Goal: Check status: Check status

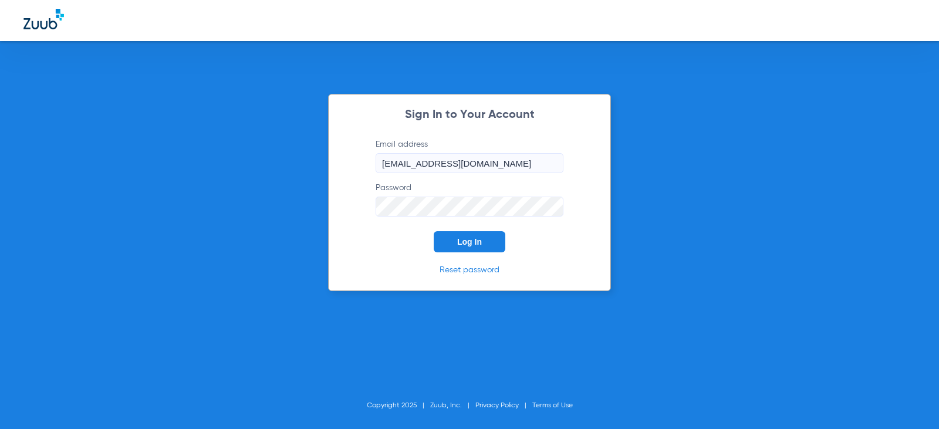
click at [472, 238] on button "Log In" at bounding box center [470, 241] width 72 height 21
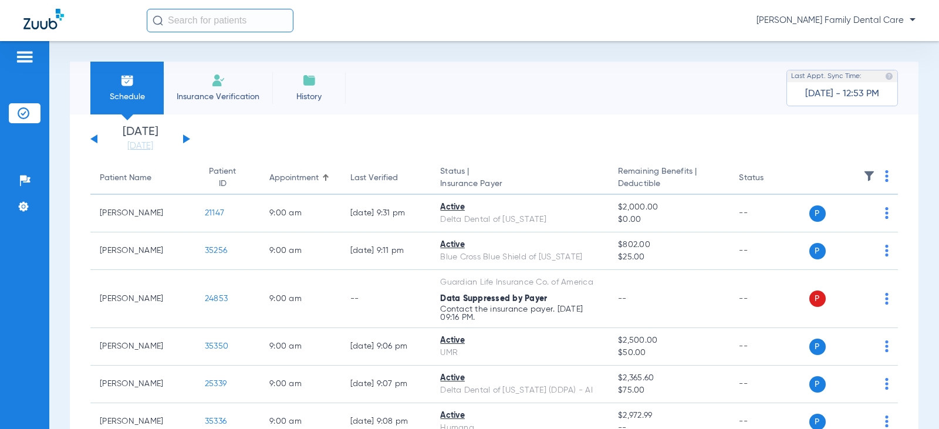
drag, startPoint x: 180, startPoint y: 140, endPoint x: 185, endPoint y: 136, distance: 6.2
click at [180, 139] on div "[DATE] [DATE] [DATE] [DATE] [DATE] [DATE] [DATE] [DATE] [DATE] [DATE] [DATE] [D…" at bounding box center [140, 139] width 100 height 26
click at [185, 135] on div "[DATE] [DATE] [DATE] [DATE] [DATE] [DATE] [DATE] [DATE] [DATE] [DATE] [DATE] [D…" at bounding box center [140, 139] width 100 height 26
click at [182, 138] on div "[DATE] [DATE] [DATE] [DATE] [DATE] [DATE] [DATE] [DATE] [DATE] [DATE] [DATE] [D…" at bounding box center [140, 139] width 100 height 26
click at [185, 140] on button at bounding box center [186, 138] width 7 height 9
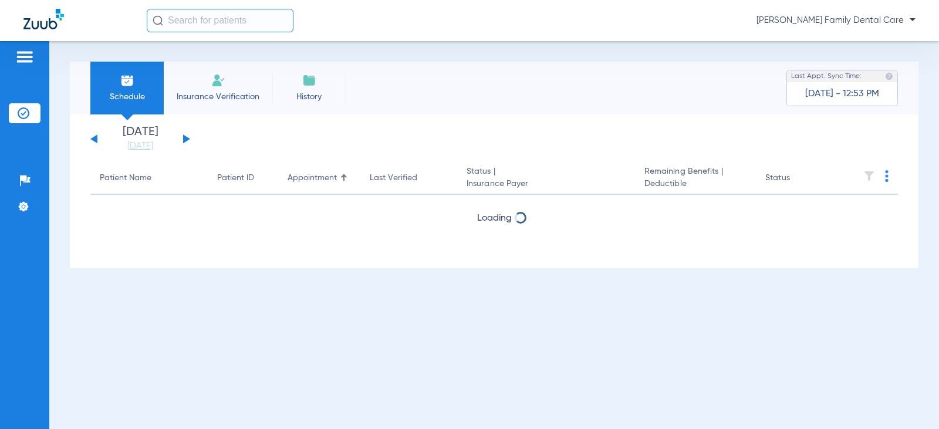
click at [185, 140] on button at bounding box center [186, 138] width 7 height 9
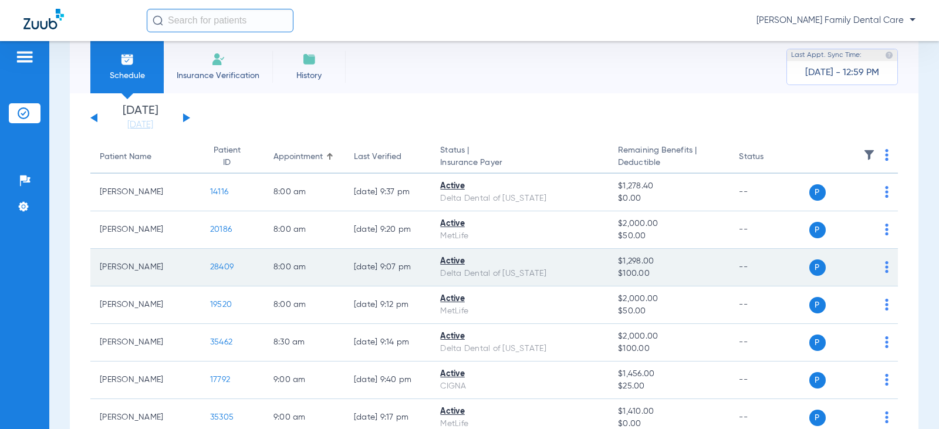
scroll to position [59, 0]
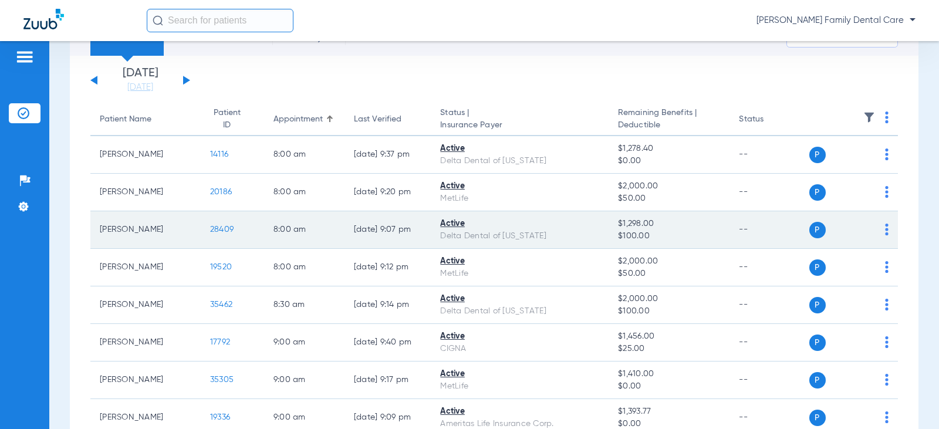
click at [219, 230] on span "28409" at bounding box center [221, 229] width 23 height 8
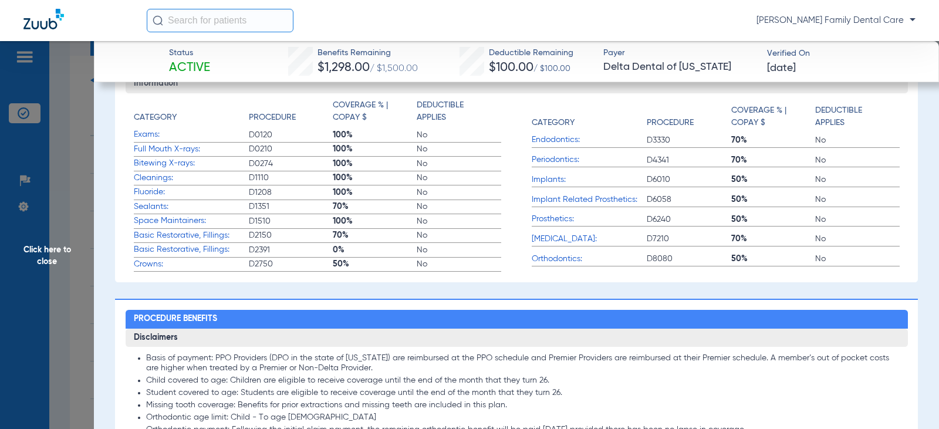
scroll to position [352, 0]
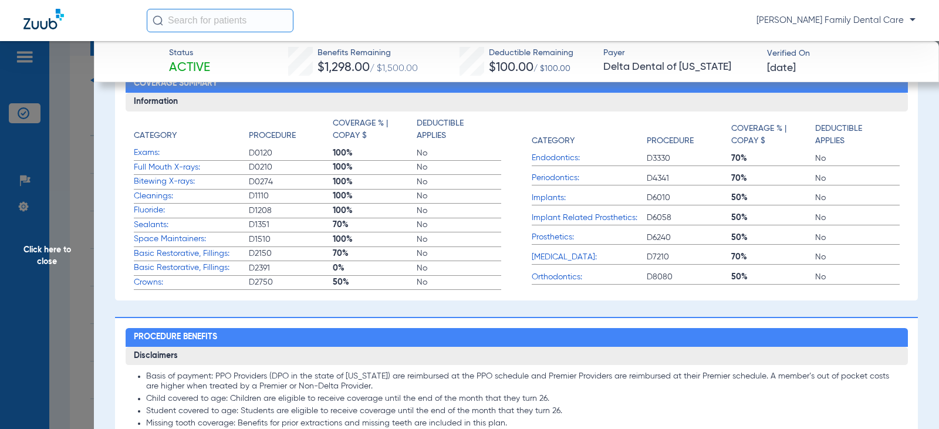
click at [48, 244] on span "Click here to close" at bounding box center [47, 255] width 94 height 429
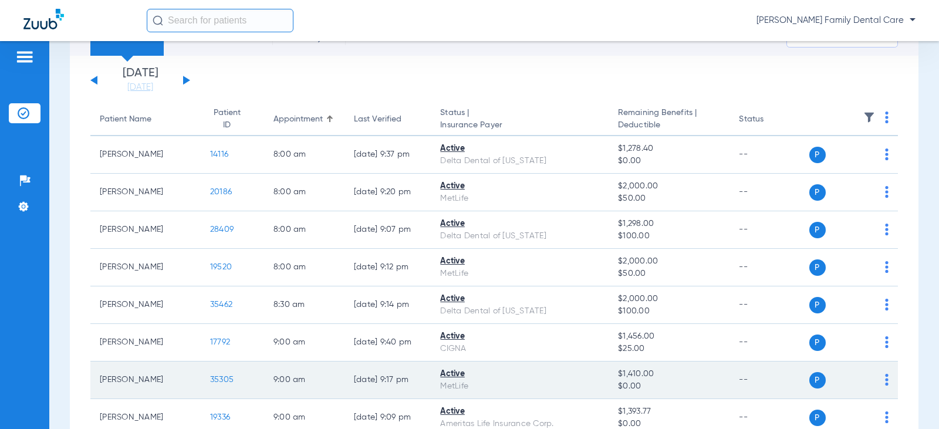
click at [210, 383] on span "35305" at bounding box center [221, 380] width 23 height 8
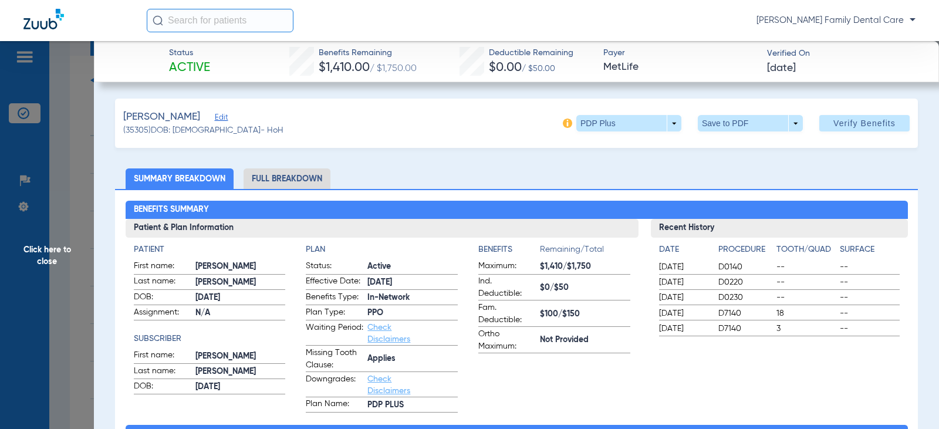
click at [43, 251] on span "Click here to close" at bounding box center [47, 255] width 94 height 429
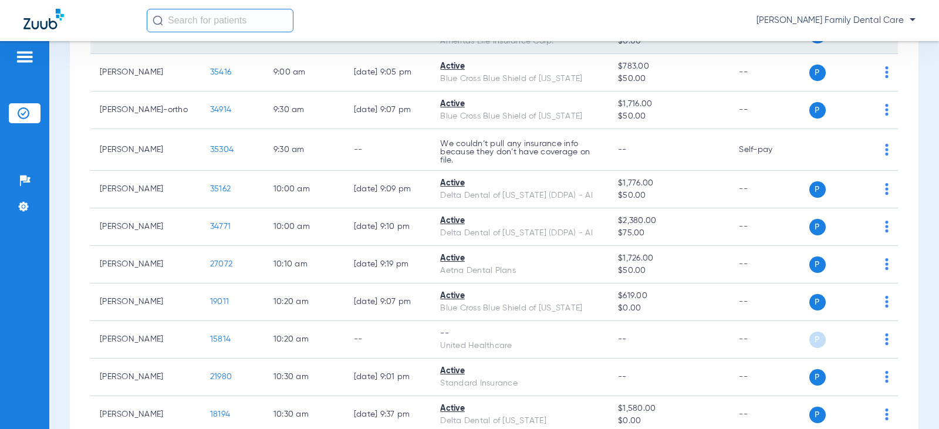
scroll to position [469, 0]
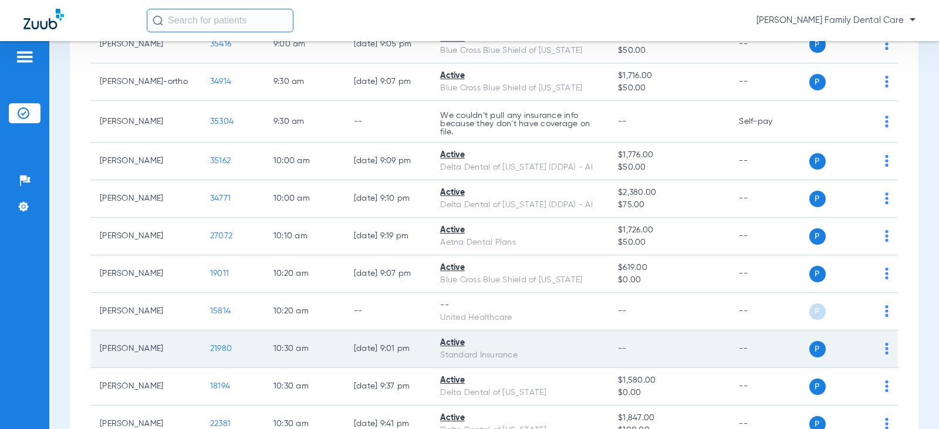
click at [210, 351] on span "21980" at bounding box center [221, 348] width 22 height 8
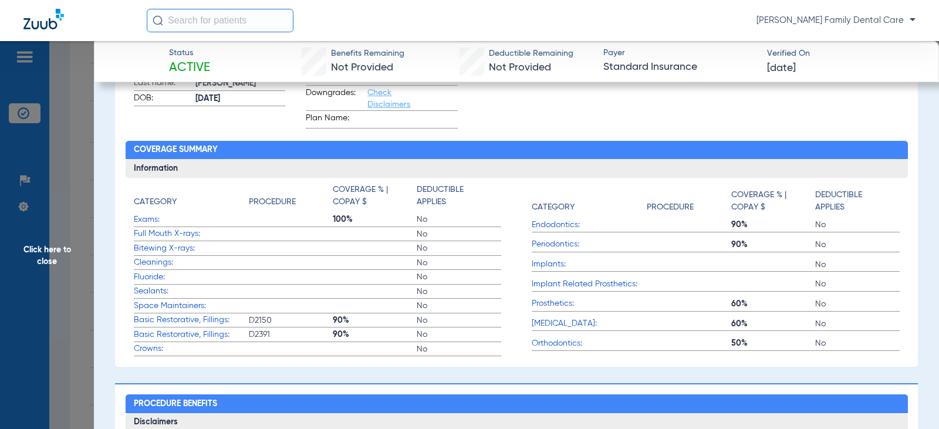
scroll to position [293, 0]
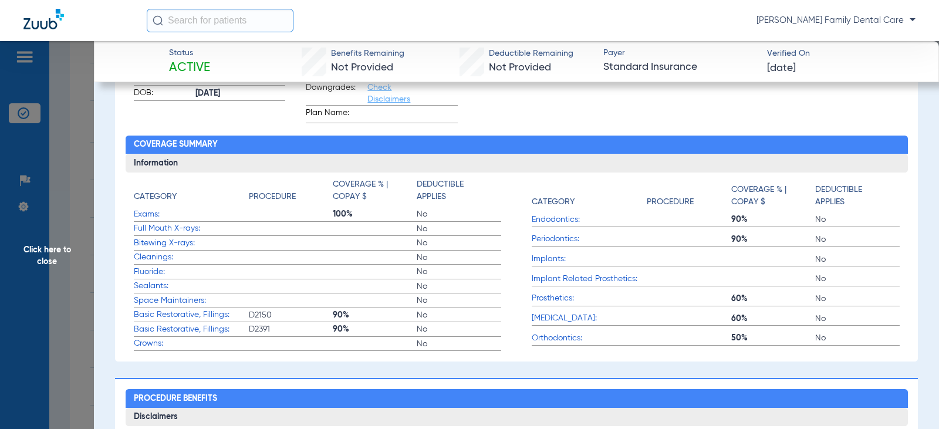
click at [51, 255] on span "Click here to close" at bounding box center [47, 255] width 94 height 429
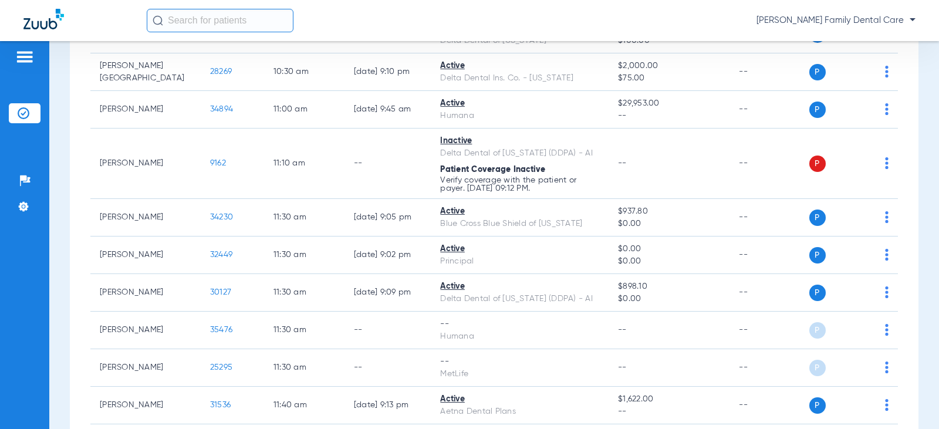
scroll to position [880, 0]
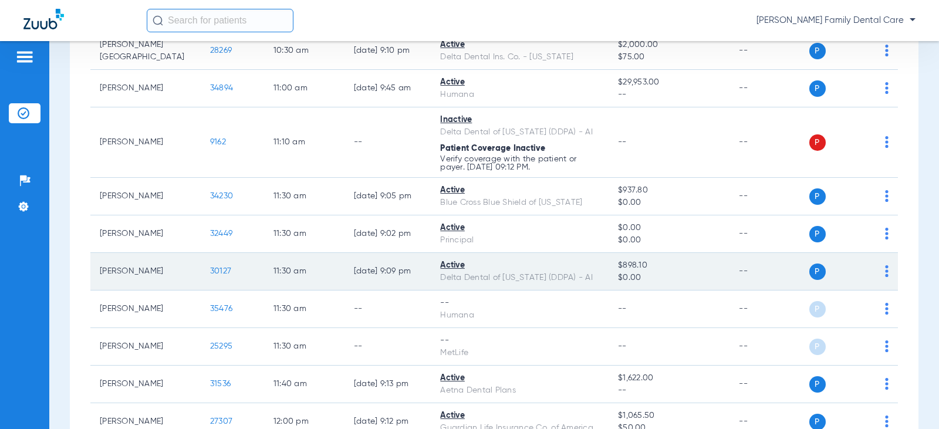
click at [159, 273] on td "[PERSON_NAME]" at bounding box center [145, 272] width 110 height 38
click at [210, 267] on span "30127" at bounding box center [220, 271] width 21 height 8
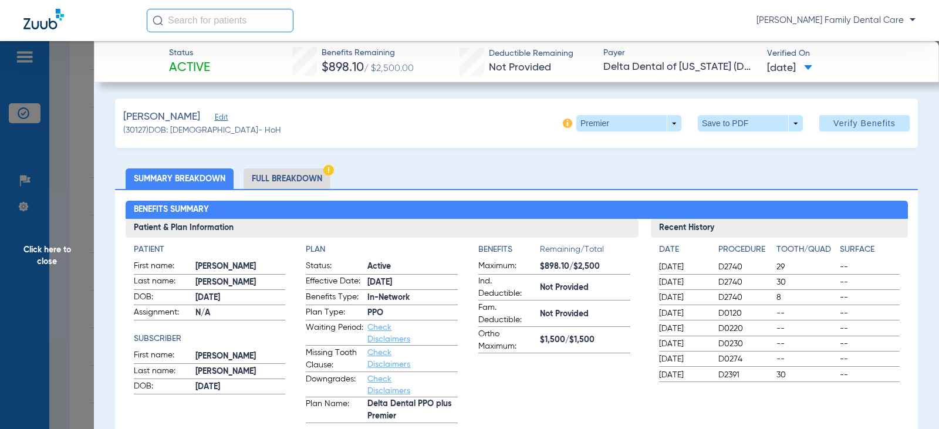
click at [57, 255] on span "Click here to close" at bounding box center [47, 255] width 94 height 429
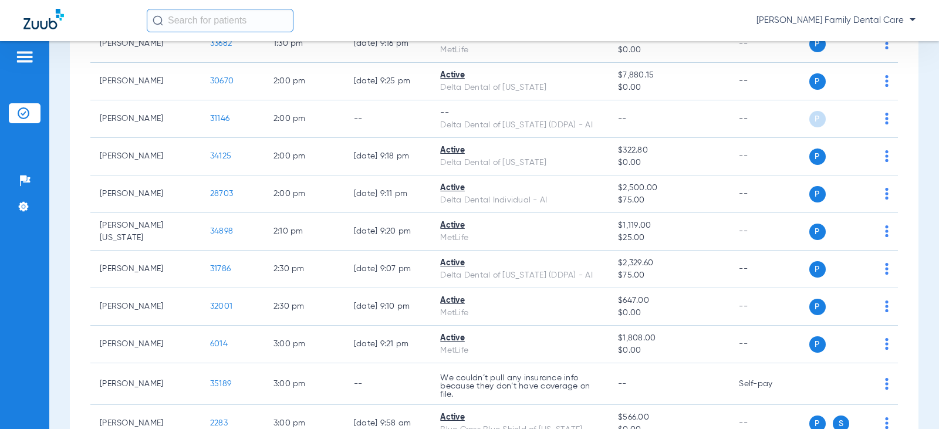
scroll to position [1467, 0]
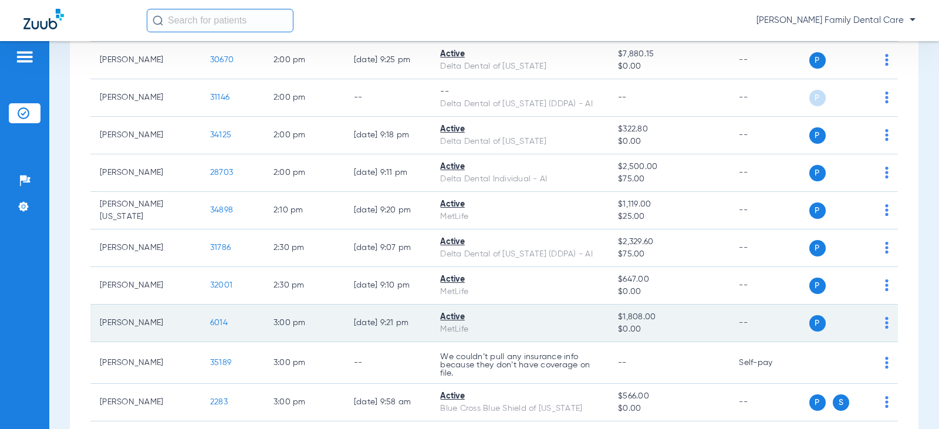
click at [210, 325] on span "6014" at bounding box center [219, 323] width 18 height 8
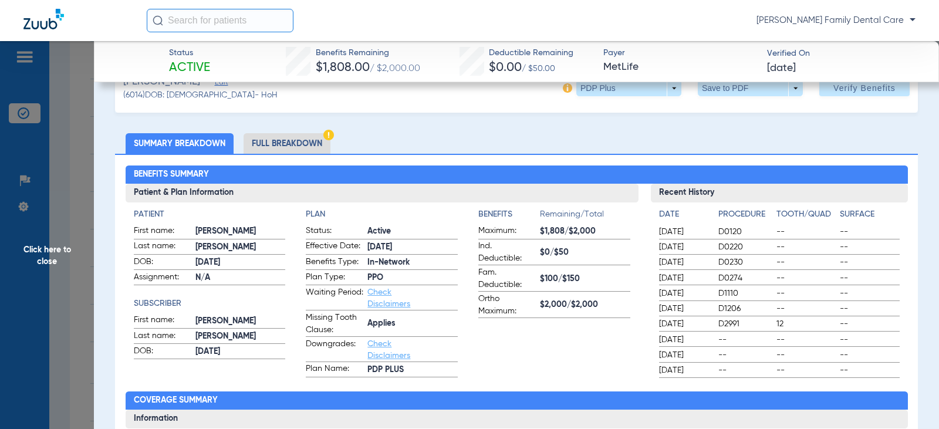
scroll to position [0, 0]
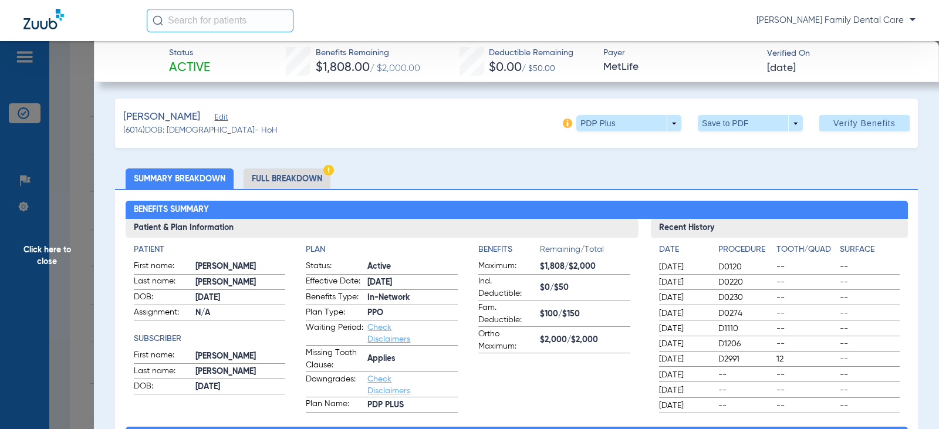
click at [56, 248] on span "Click here to close" at bounding box center [47, 255] width 94 height 429
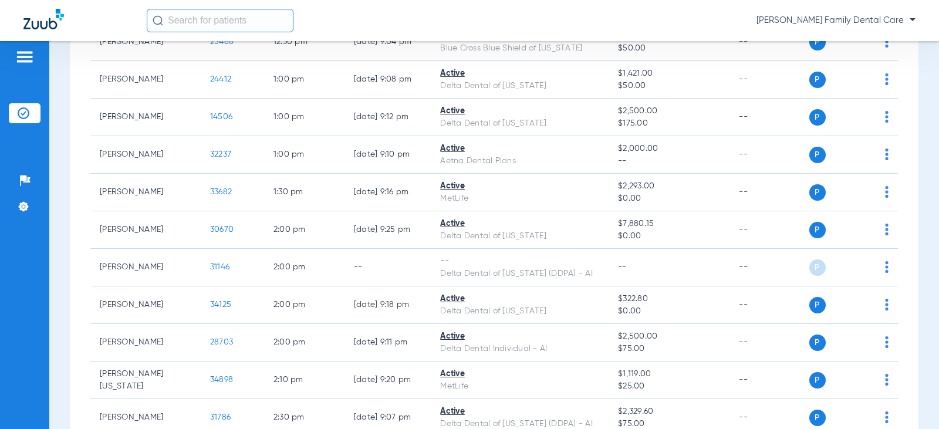
scroll to position [1291, 0]
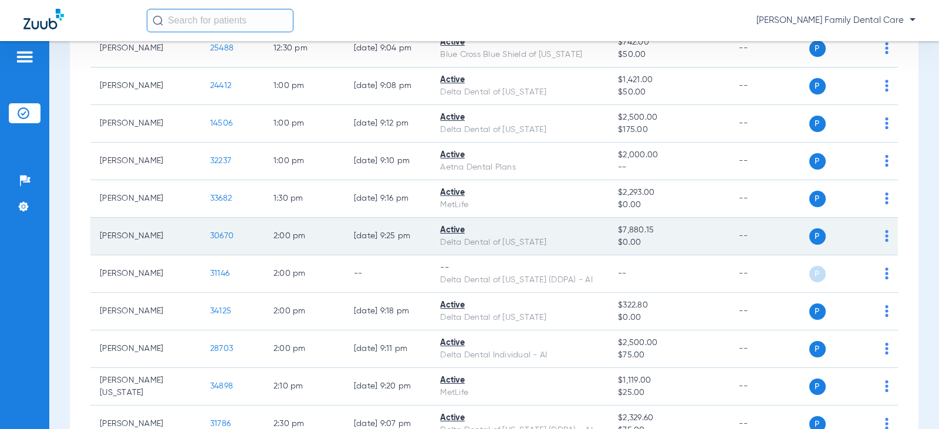
click at [207, 229] on td "30670" at bounding box center [232, 237] width 63 height 38
click at [210, 234] on span "30670" at bounding box center [221, 236] width 23 height 8
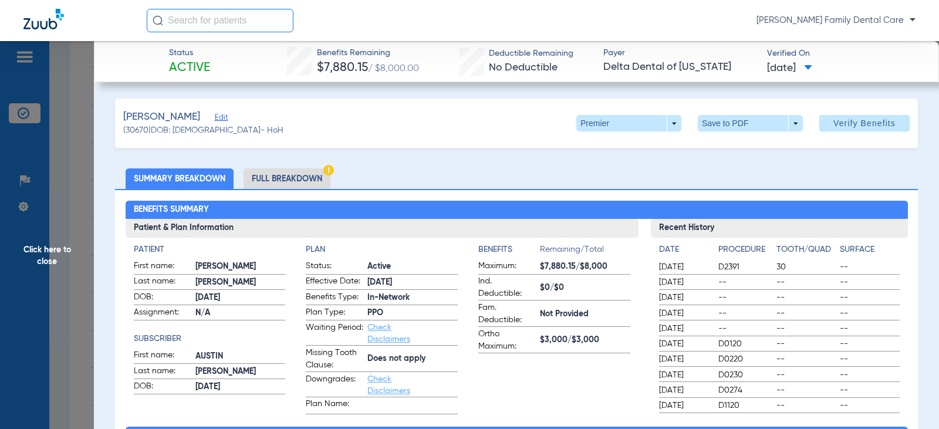
click at [43, 247] on span "Click here to close" at bounding box center [47, 255] width 94 height 429
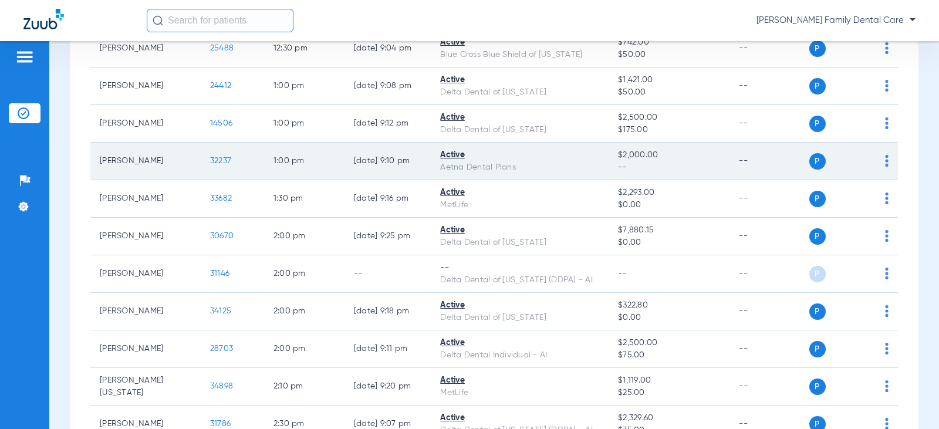
click at [211, 163] on span "32237" at bounding box center [220, 161] width 21 height 8
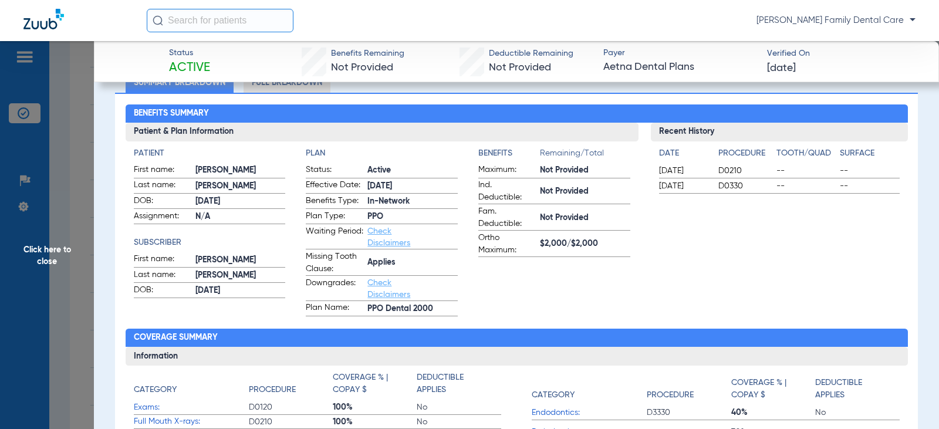
scroll to position [0, 0]
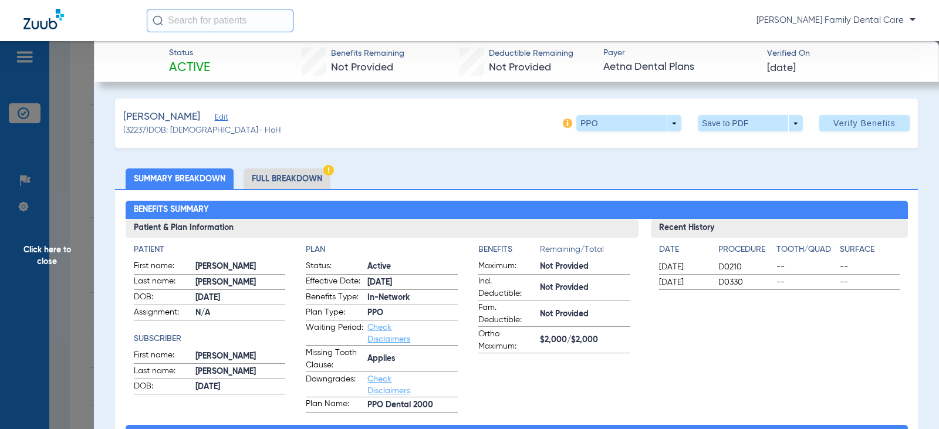
click at [50, 253] on span "Click here to close" at bounding box center [47, 255] width 94 height 429
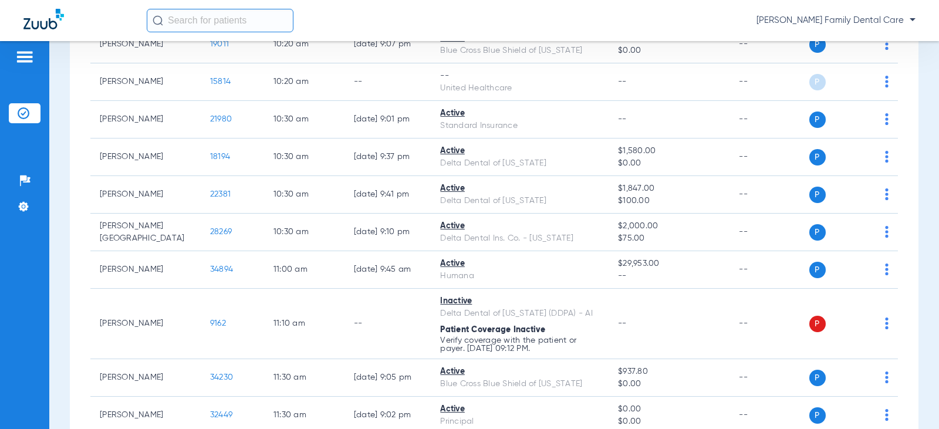
scroll to position [645, 0]
